Goal: Information Seeking & Learning: Check status

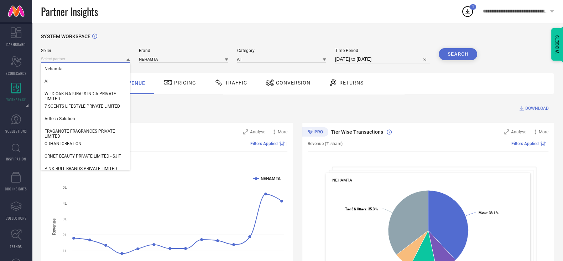
click at [97, 63] on input at bounding box center [85, 58] width 89 height 7
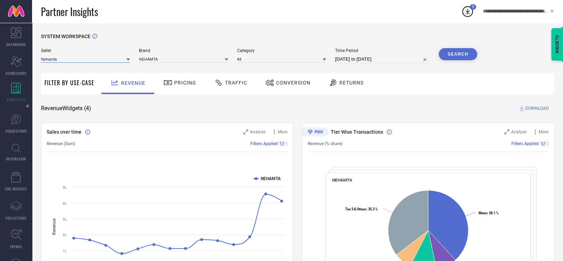
click at [97, 63] on input at bounding box center [85, 58] width 89 height 7
type input "stuffie l"
click at [180, 58] on input at bounding box center [183, 58] width 89 height 7
click at [180, 61] on input at bounding box center [183, 58] width 89 height 7
click at [178, 70] on div "STUFFIE LAND" at bounding box center [183, 69] width 89 height 12
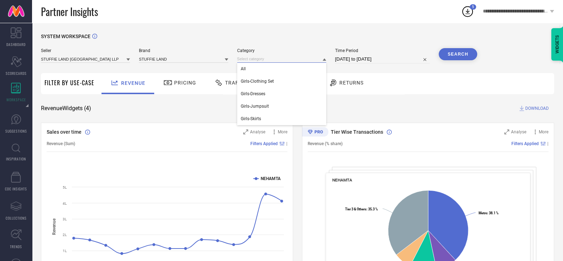
click at [239, 60] on input at bounding box center [281, 58] width 89 height 7
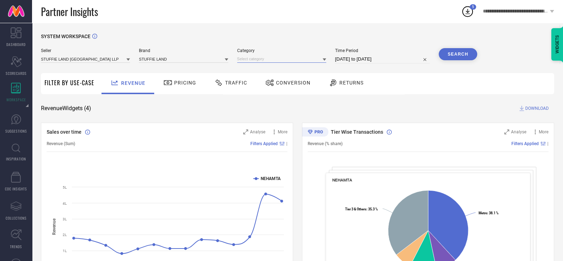
click at [256, 60] on input at bounding box center [281, 58] width 89 height 7
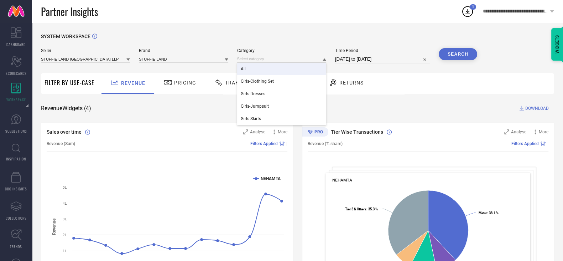
click at [256, 67] on div "All" at bounding box center [281, 69] width 89 height 12
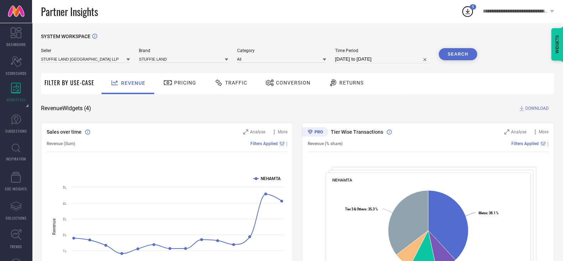
click at [386, 55] on div "Time Period [DATE] to [DATE]" at bounding box center [382, 55] width 95 height 15
select select "4"
select select "2025"
select select "5"
select select "2025"
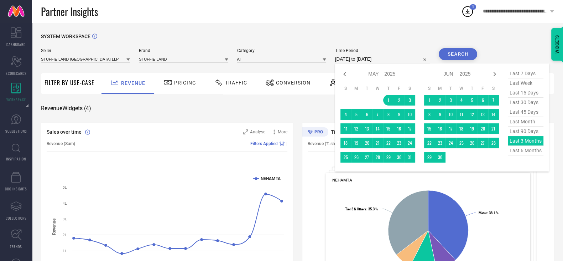
click at [394, 59] on input "[DATE] to [DATE]" at bounding box center [382, 59] width 95 height 9
click at [494, 75] on icon at bounding box center [495, 74] width 9 height 9
select select "5"
select select "2025"
select select "6"
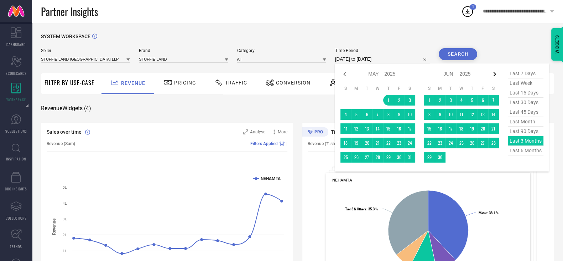
select select "2025"
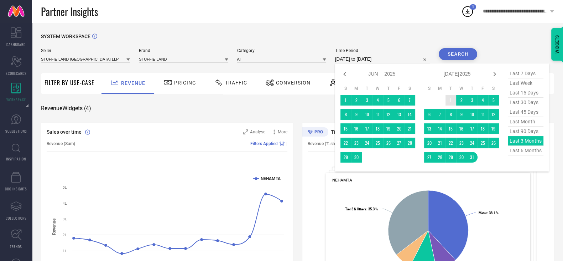
type input "After [DATE]"
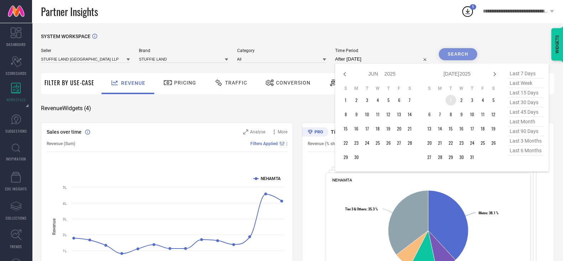
click at [450, 101] on td "1" at bounding box center [451, 100] width 11 height 11
click at [495, 77] on icon at bounding box center [495, 74] width 9 height 9
select select "6"
select select "2025"
select select "7"
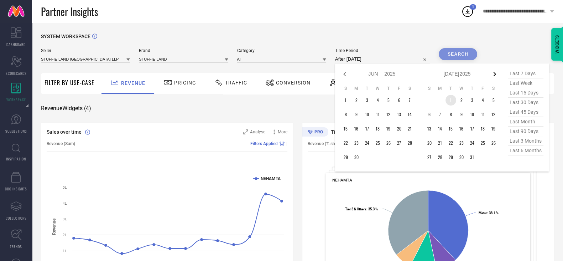
select select "2025"
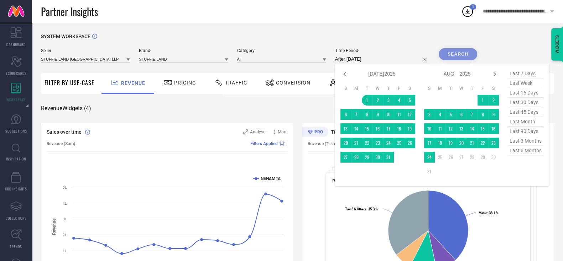
click at [426, 156] on div "Jan Feb Mar Apr May Jun [DATE] Aug Sep Oct Nov [DATE] 2016 2017 2018 2019 2020 …" at bounding box center [420, 125] width 159 height 112
type input "[DATE] to [DATE]"
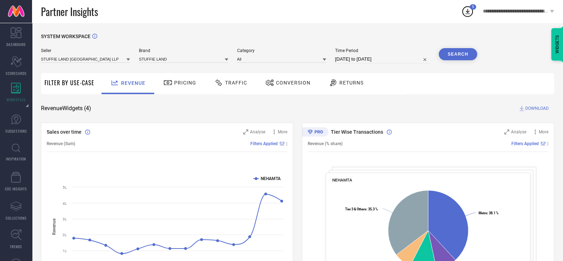
click at [449, 54] on button "Search" at bounding box center [458, 54] width 38 height 12
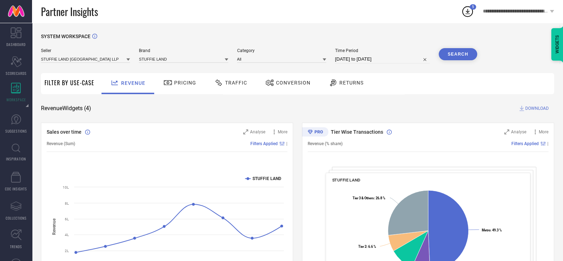
click at [536, 110] on span "DOWNLOAD" at bounding box center [538, 108] width 24 height 7
